Goal: Task Accomplishment & Management: Use online tool/utility

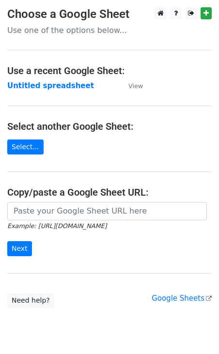
click at [37, 91] on main "Choose a Google Sheet Use one of the options below... Use a recent Google Sheet…" at bounding box center [109, 157] width 219 height 301
click at [30, 148] on link "Select..." at bounding box center [25, 146] width 36 height 15
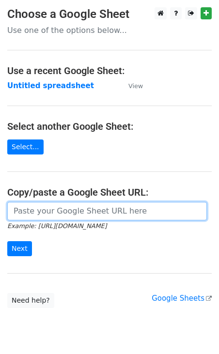
click at [77, 216] on input "url" at bounding box center [106, 211] width 199 height 18
paste input "https://docs.google.com/spreadsheets/d/1nJQTQXxnZHT43da6h_fkyb3vpExjB5AE3X3-qb5…"
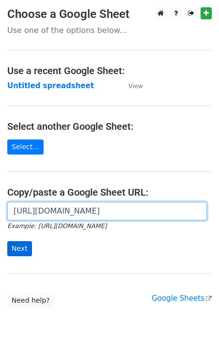
type input "https://docs.google.com/spreadsheets/d/1nJQTQXxnZHT43da6h_fkyb3vpExjB5AE3X3-qb5…"
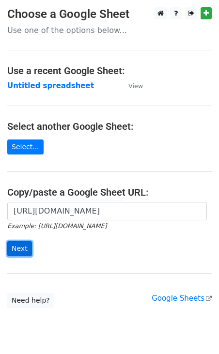
click at [15, 246] on input "Next" at bounding box center [19, 248] width 25 height 15
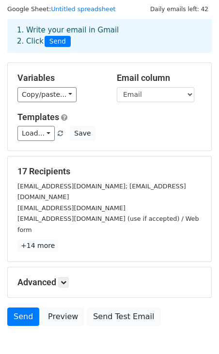
scroll to position [29, 0]
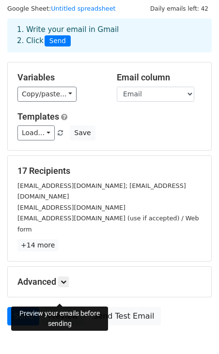
click at [56, 307] on link "Preview" at bounding box center [63, 316] width 43 height 18
click at [62, 307] on link "Preview" at bounding box center [63, 316] width 43 height 18
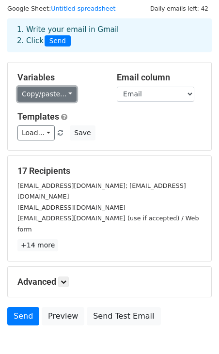
click at [61, 98] on link "Copy/paste..." at bounding box center [46, 94] width 59 height 15
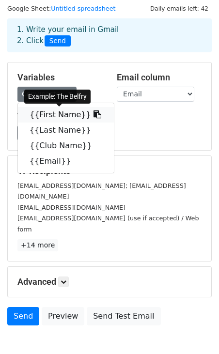
click at [60, 113] on link "{{First Name}}" at bounding box center [66, 114] width 96 height 15
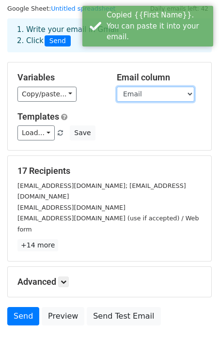
click at [145, 93] on select "First Name Last Name Club Name Email" at bounding box center [155, 94] width 77 height 15
click at [117, 87] on select "First Name Last Name Club Name Email" at bounding box center [155, 94] width 77 height 15
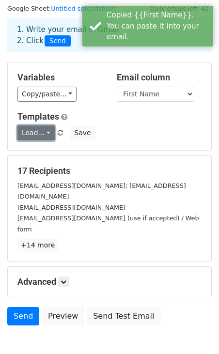
click at [46, 132] on link "Load..." at bounding box center [35, 132] width 37 height 15
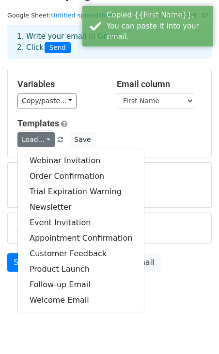
click at [136, 125] on h5 "Templates" at bounding box center [109, 123] width 184 height 11
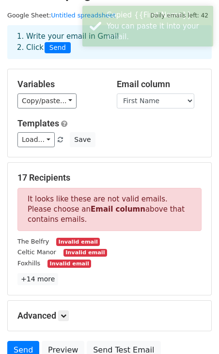
click at [70, 260] on small "Invalid email" at bounding box center [69, 263] width 44 height 8
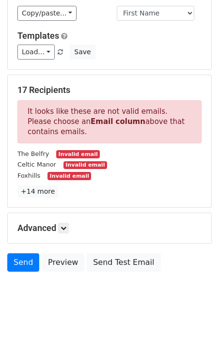
scroll to position [103, 0]
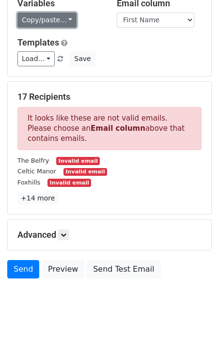
click at [58, 20] on link "Copy/paste..." at bounding box center [46, 20] width 59 height 15
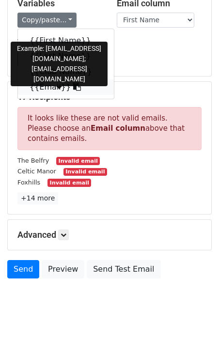
click at [57, 87] on link "{{Email}}" at bounding box center [66, 86] width 96 height 15
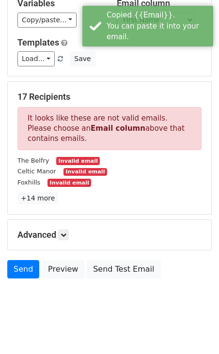
click at [121, 86] on div "17 Recipients It looks like these are not valid emails. Please choose an Email …" at bounding box center [109, 148] width 203 height 132
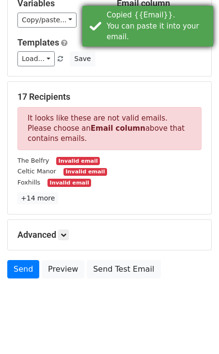
click at [149, 21] on div "Copied {{Email}}. You can paste it into your email." at bounding box center [157, 26] width 103 height 33
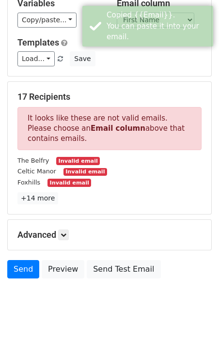
click at [160, 21] on div "Copied {{Email}}. You can paste it into your email." at bounding box center [157, 26] width 103 height 33
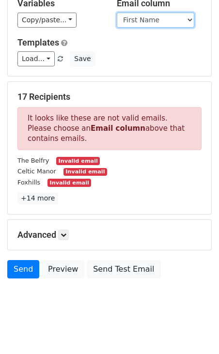
click at [157, 19] on select "First Name Last Name Club Name Email" at bounding box center [155, 20] width 77 height 15
select select "Email"
click at [117, 13] on select "First Name Last Name Club Name Email" at bounding box center [155, 20] width 77 height 15
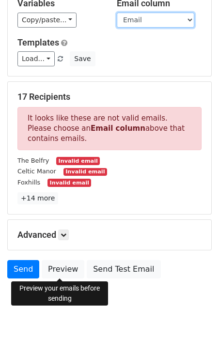
scroll to position [22, 0]
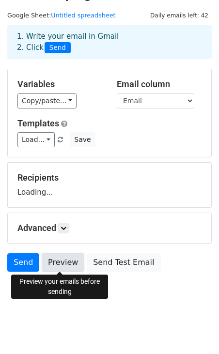
click at [65, 260] on link "Preview" at bounding box center [63, 262] width 43 height 18
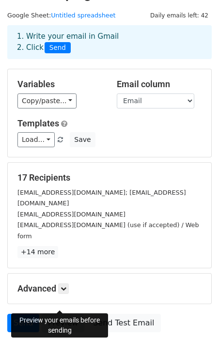
click at [60, 314] on link "Preview" at bounding box center [63, 323] width 43 height 18
click at [58, 314] on link "Preview" at bounding box center [63, 323] width 43 height 18
click at [70, 314] on link "Preview" at bounding box center [63, 323] width 43 height 18
click at [56, 314] on link "Preview" at bounding box center [63, 323] width 43 height 18
click at [63, 314] on link "Preview" at bounding box center [63, 323] width 43 height 18
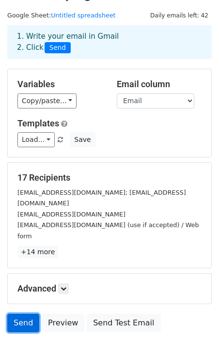
click at [27, 314] on link "Send" at bounding box center [23, 323] width 32 height 18
